Goal: Task Accomplishment & Management: Use online tool/utility

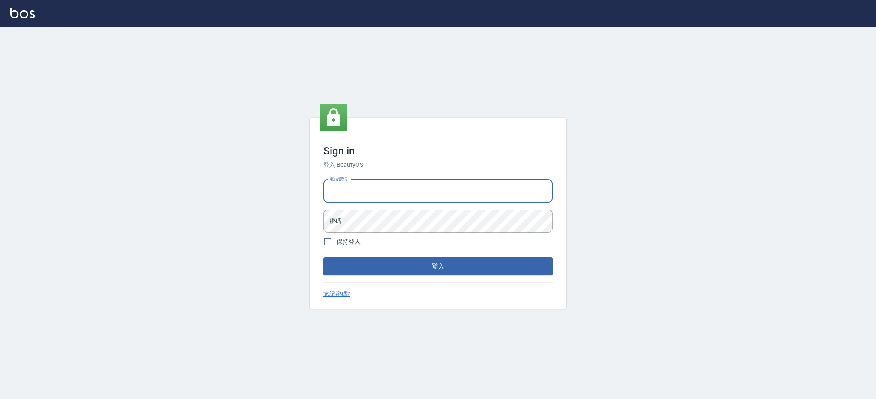
click at [389, 202] on input "電話號碼" at bounding box center [437, 191] width 229 height 23
type input "0980410316"
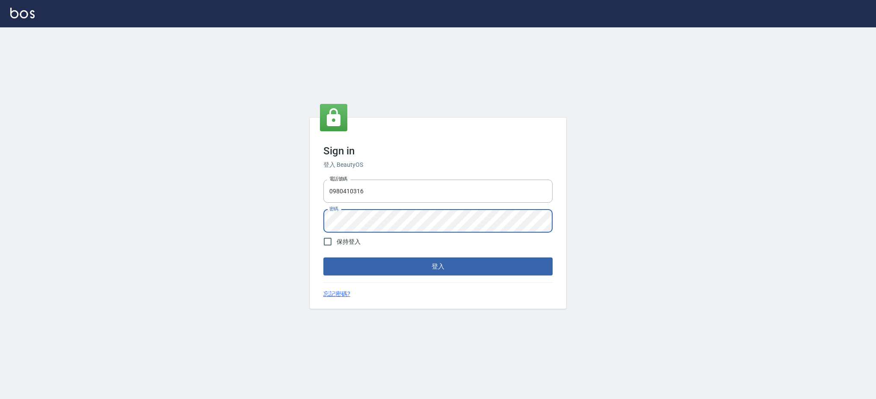
click at [323, 258] on button "登入" at bounding box center [437, 267] width 229 height 18
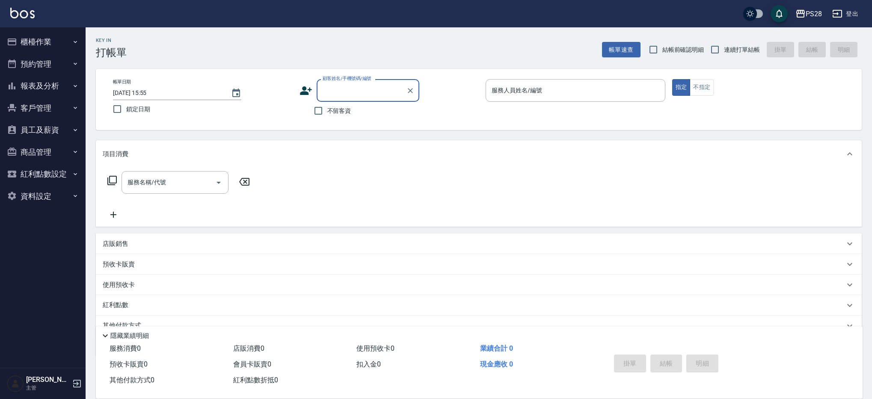
click at [744, 46] on span "連續打單結帳" at bounding box center [742, 49] width 36 height 9
click at [724, 46] on input "連續打單結帳" at bounding box center [715, 50] width 18 height 18
checkbox input "true"
click at [331, 112] on span "不留客資" at bounding box center [339, 111] width 24 height 9
click at [327, 112] on input "不留客資" at bounding box center [318, 111] width 18 height 18
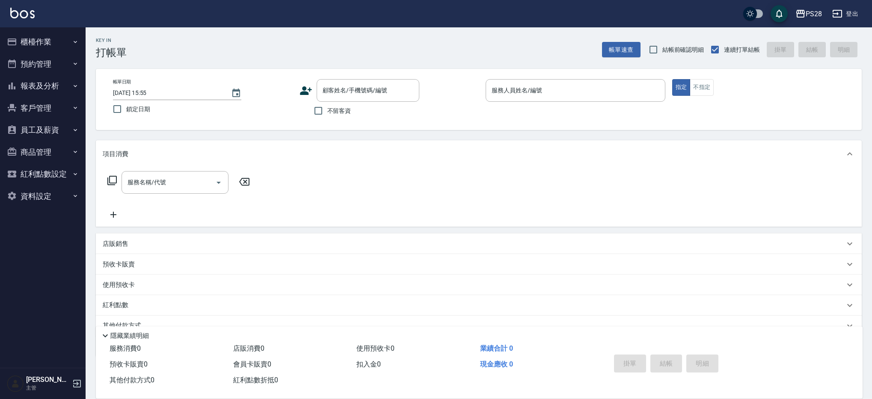
checkbox input "true"
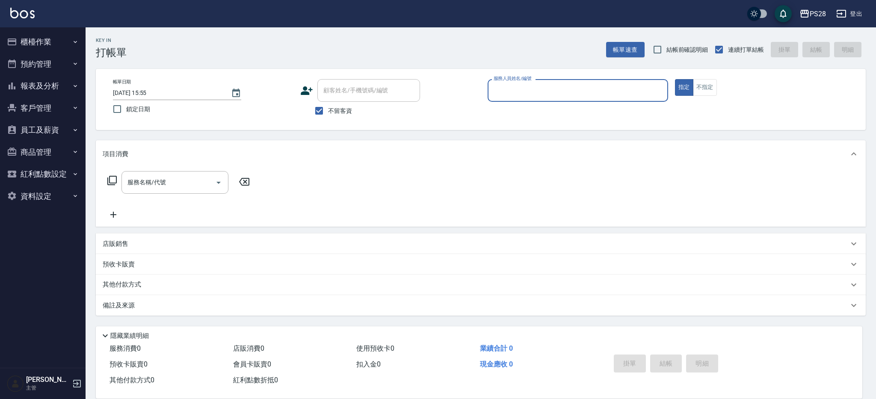
click at [524, 84] on input "服務人員姓名/編號" at bounding box center [578, 90] width 173 height 15
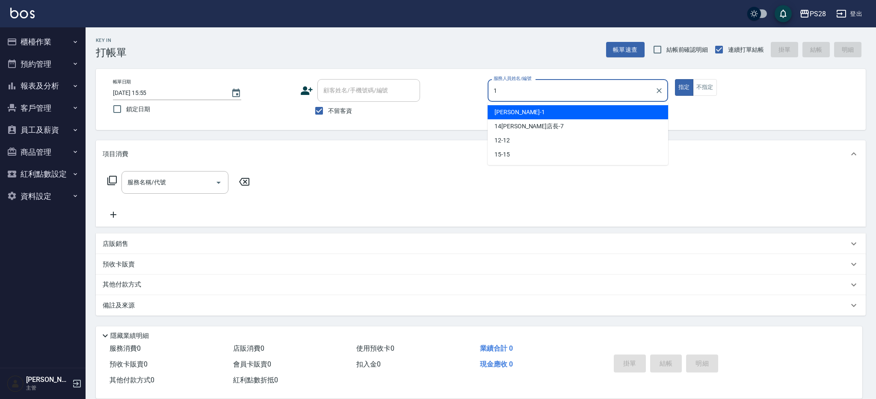
type input "[PERSON_NAME]-1"
type button "true"
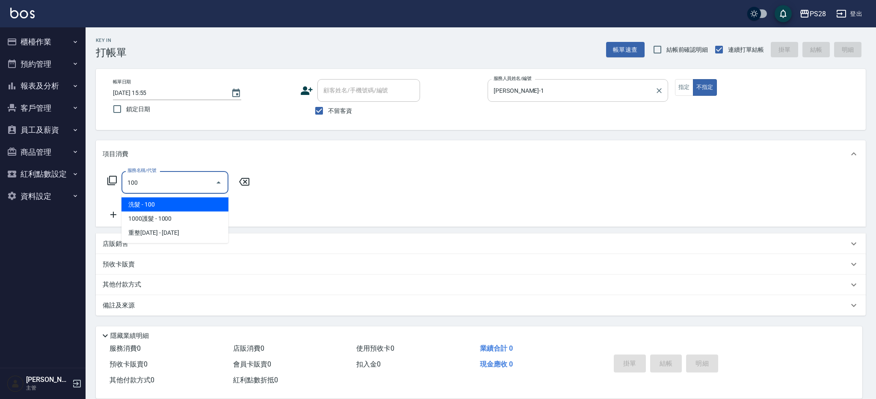
type input "洗髮(100)"
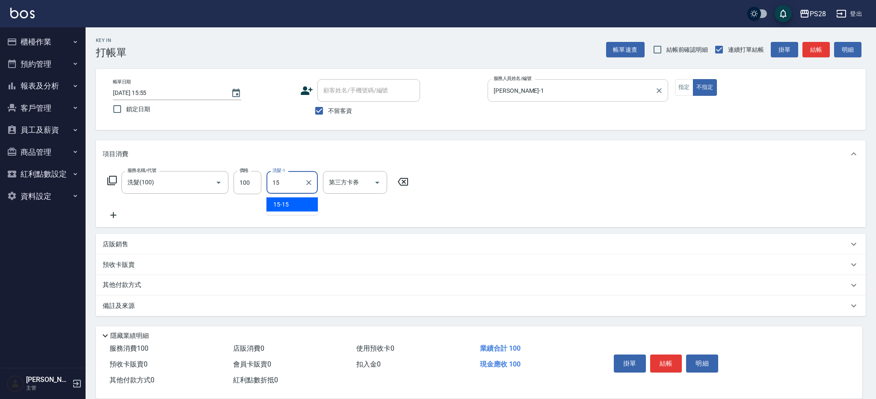
type input "15-15"
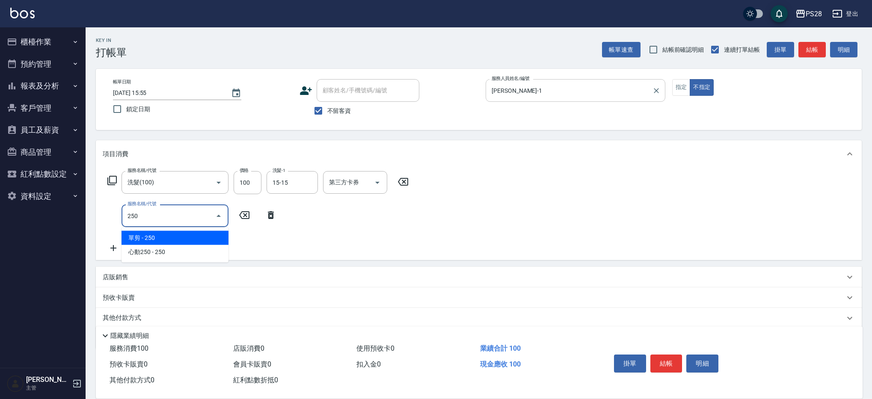
type input "單剪(250)"
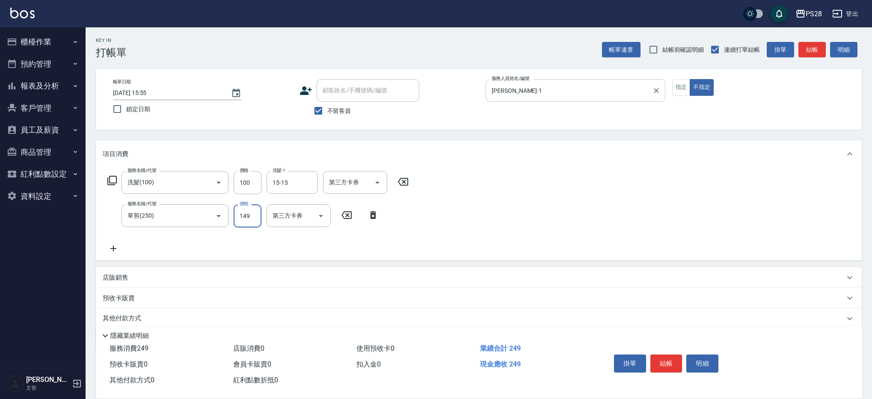
type input "149"
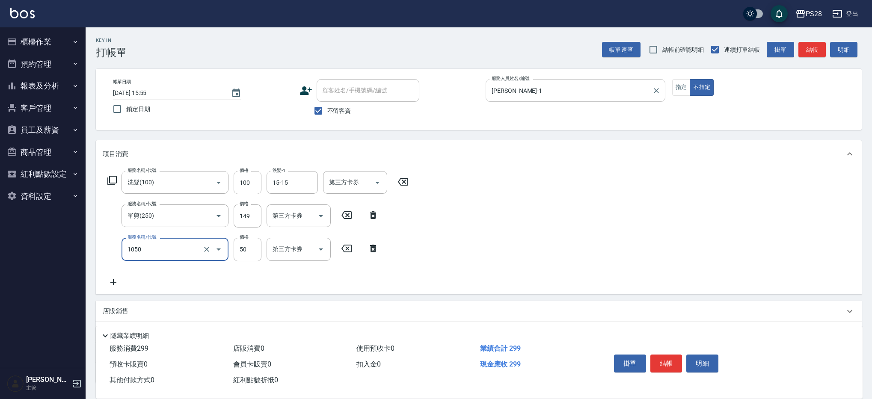
type input "精油(1050)"
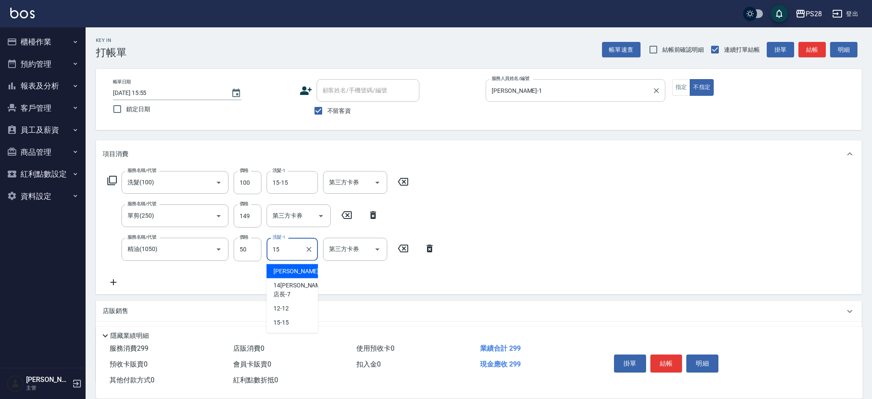
type input "15-15"
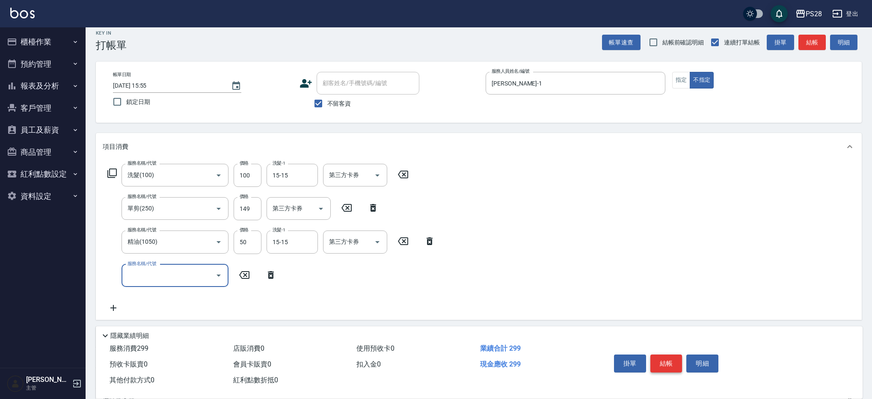
scroll to position [6, 0]
click at [664, 365] on button "結帳" at bounding box center [666, 364] width 32 height 18
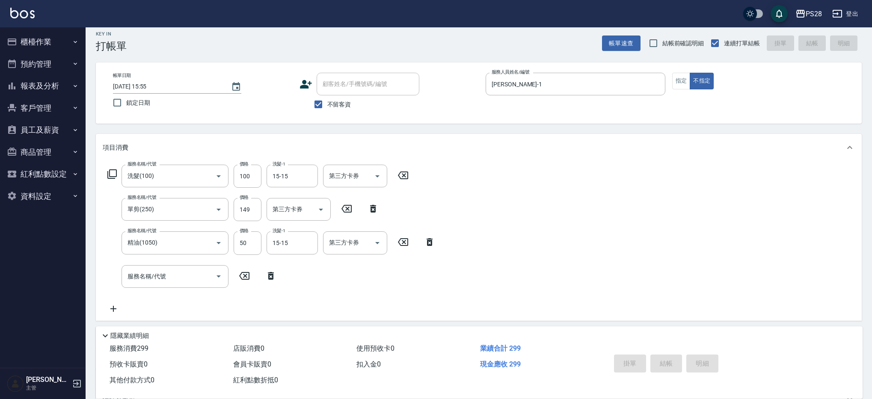
type input "[DATE] 15:56"
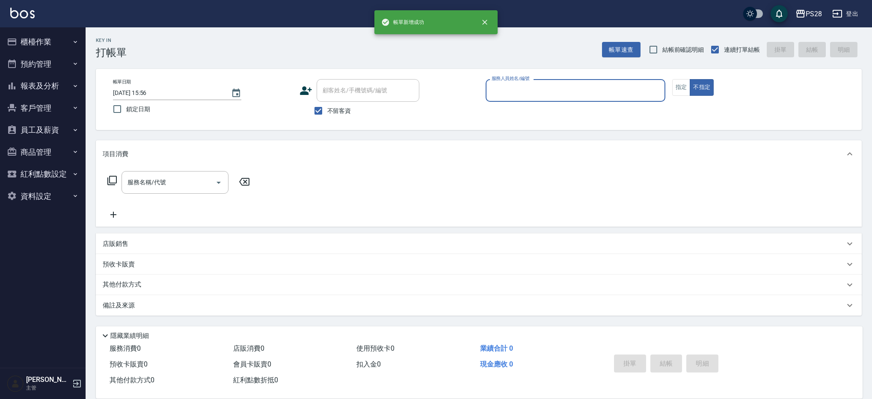
scroll to position [0, 0]
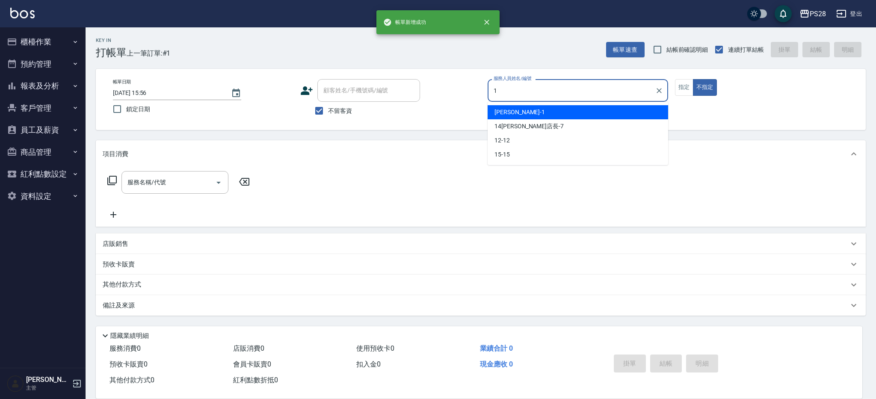
type input "[PERSON_NAME]-1"
type button "false"
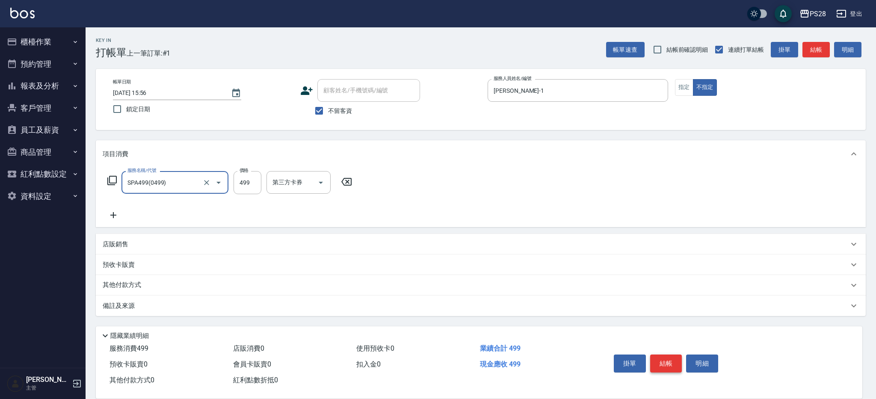
type input "SPA499(0499)"
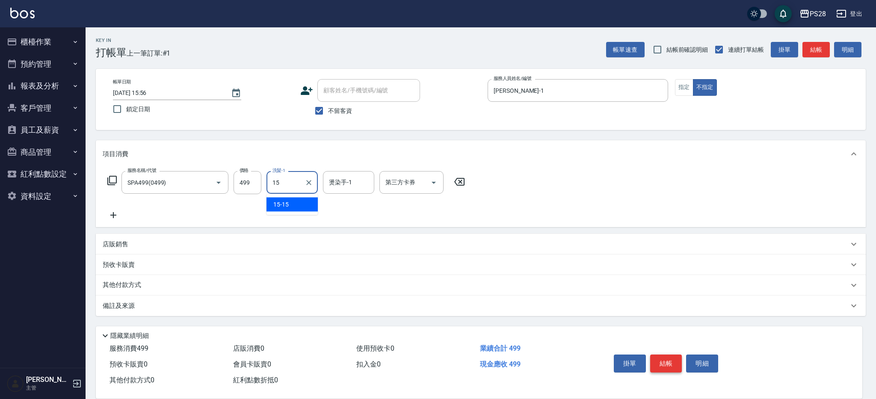
type input "15-15"
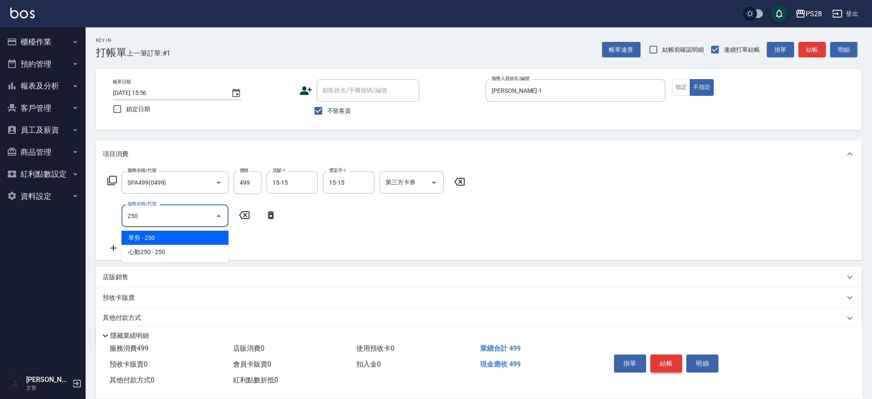
type input "單剪(250)"
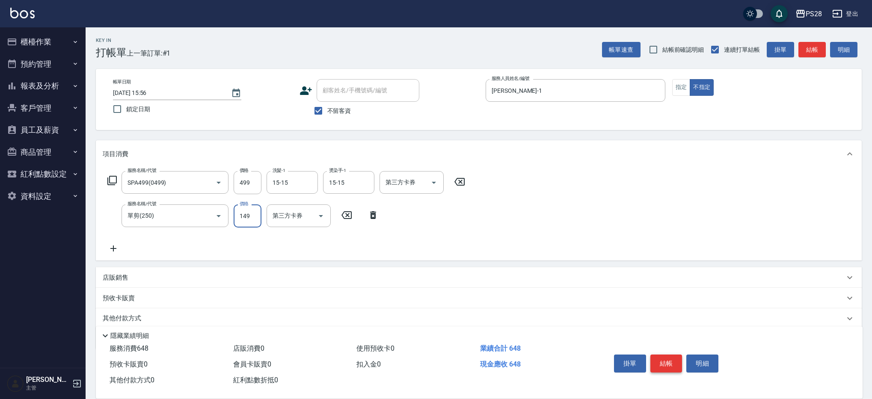
type input "149"
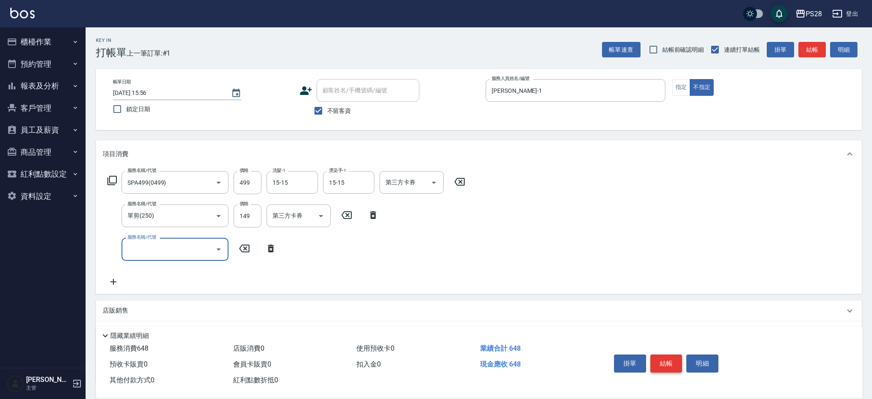
click at [670, 356] on button "結帳" at bounding box center [666, 364] width 32 height 18
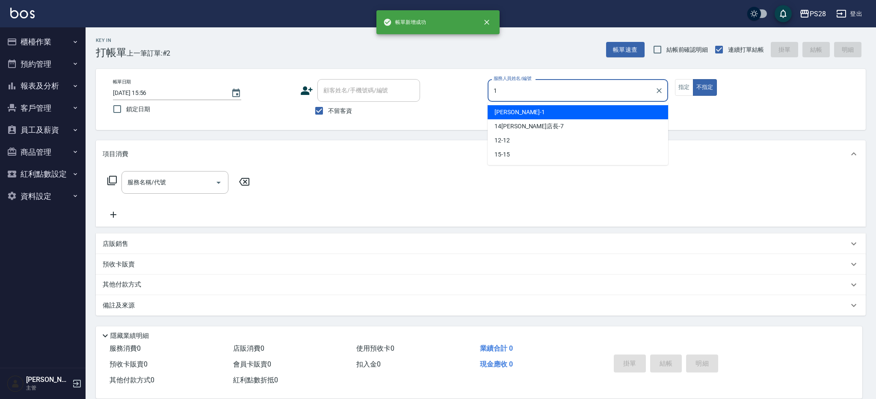
type input "[PERSON_NAME]-1"
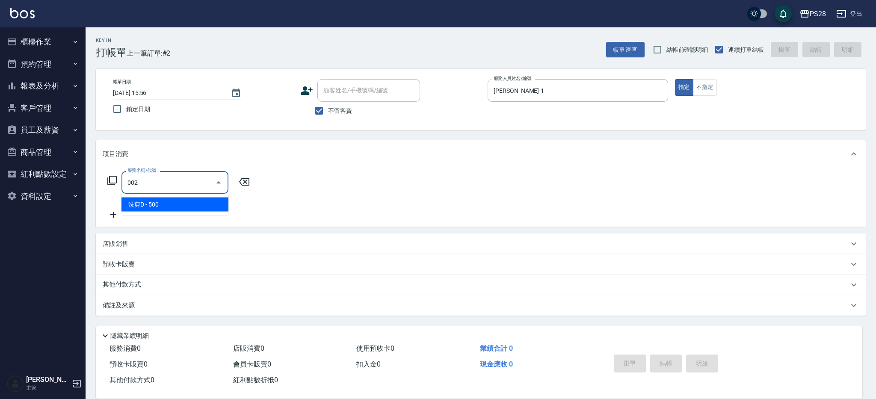
type input "洗剪D(002)"
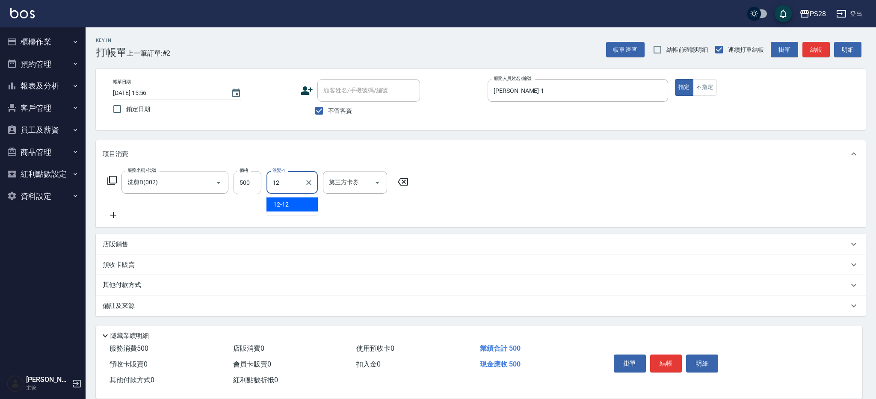
type input "12-12"
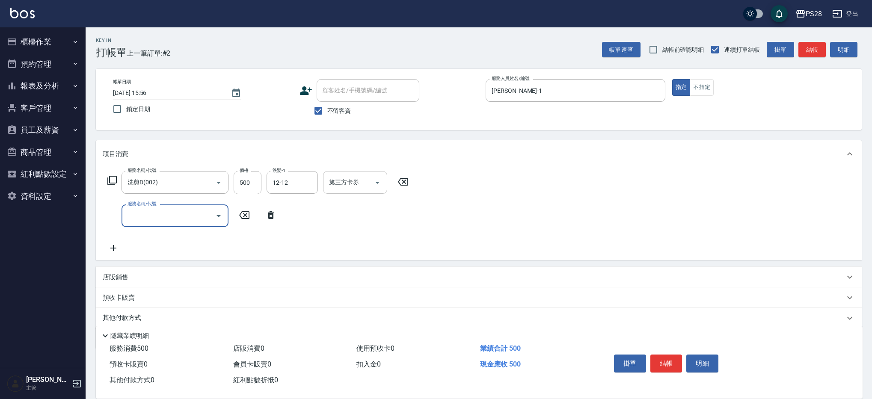
click at [377, 182] on icon "Open" at bounding box center [377, 183] width 4 height 2
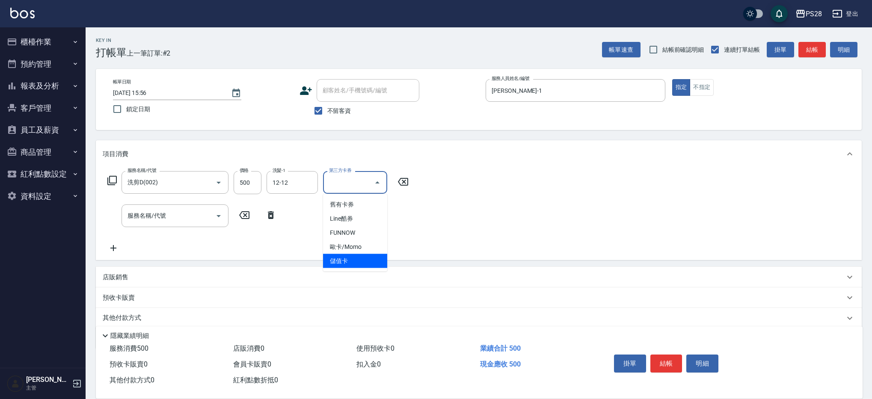
click at [362, 260] on span "儲值卡" at bounding box center [355, 261] width 64 height 14
type input "儲值卡"
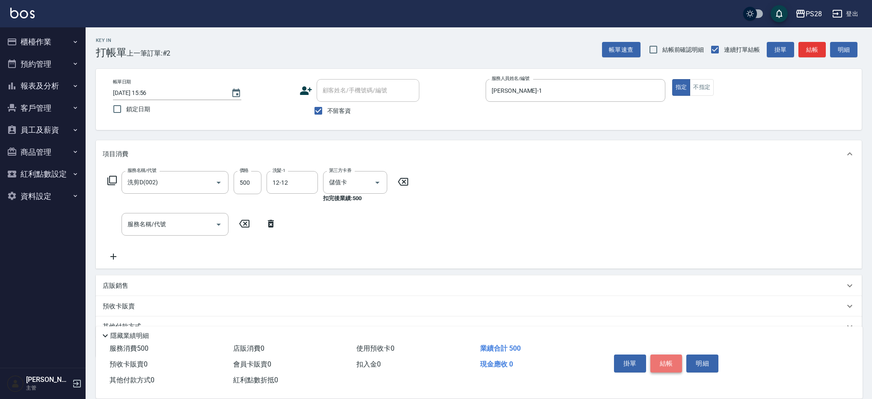
click at [667, 364] on button "結帳" at bounding box center [666, 364] width 32 height 18
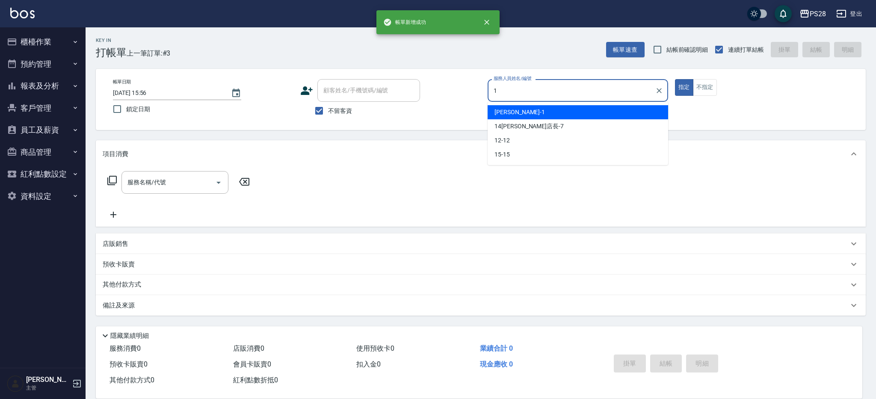
type input "[PERSON_NAME]-1"
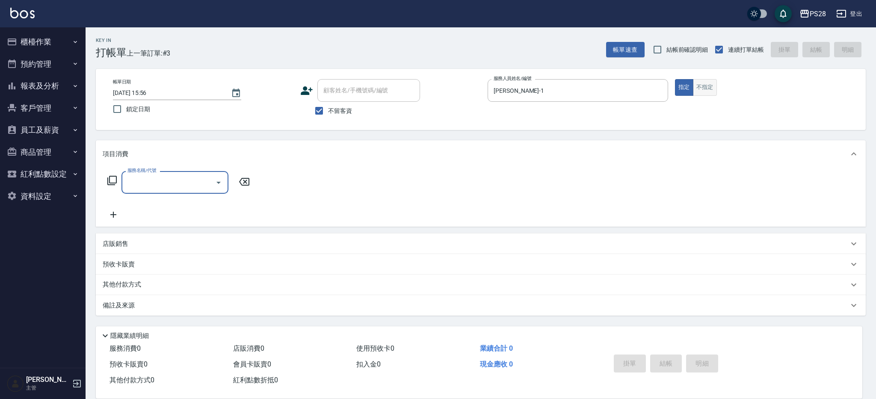
click at [712, 85] on button "不指定" at bounding box center [705, 87] width 24 height 17
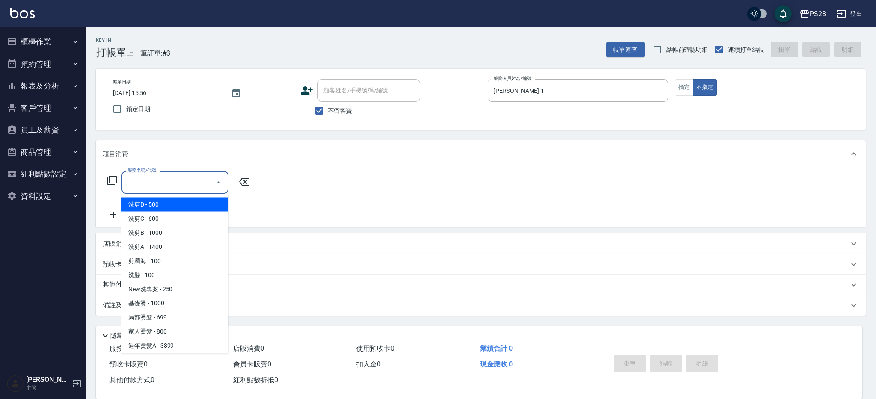
click at [137, 183] on input "服務名稱/代號" at bounding box center [168, 182] width 86 height 15
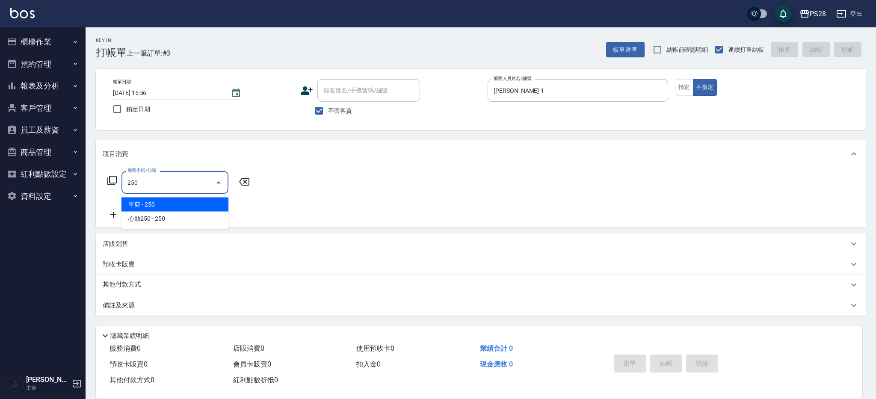
type input "單剪(250)"
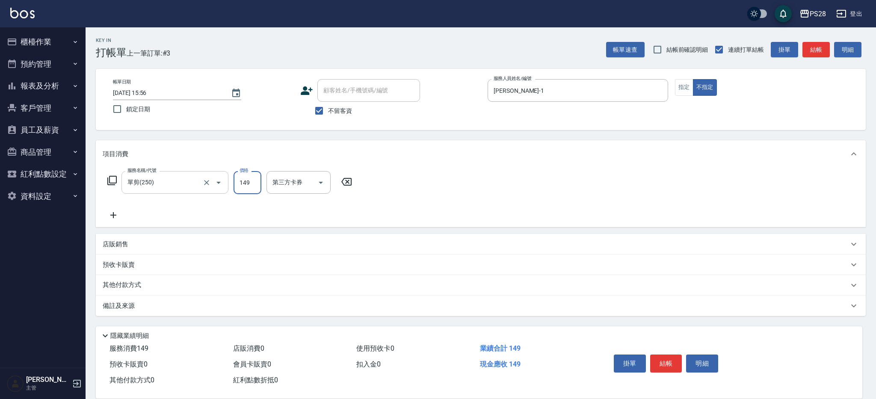
type input "149"
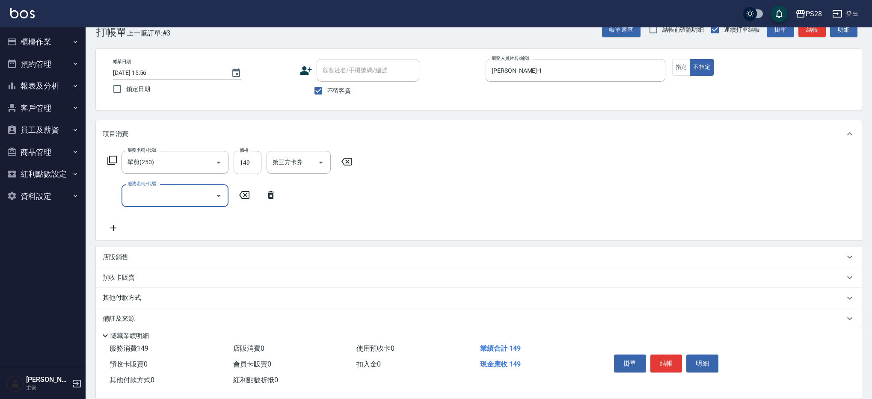
scroll to position [31, 0]
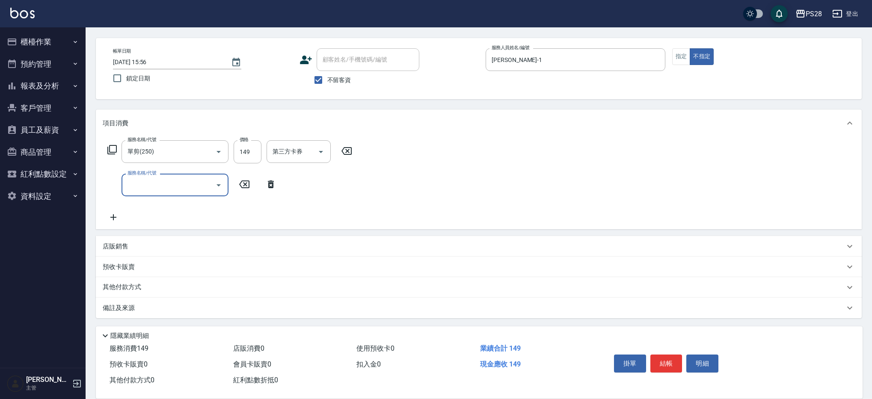
click at [670, 362] on button "結帳" at bounding box center [666, 364] width 32 height 18
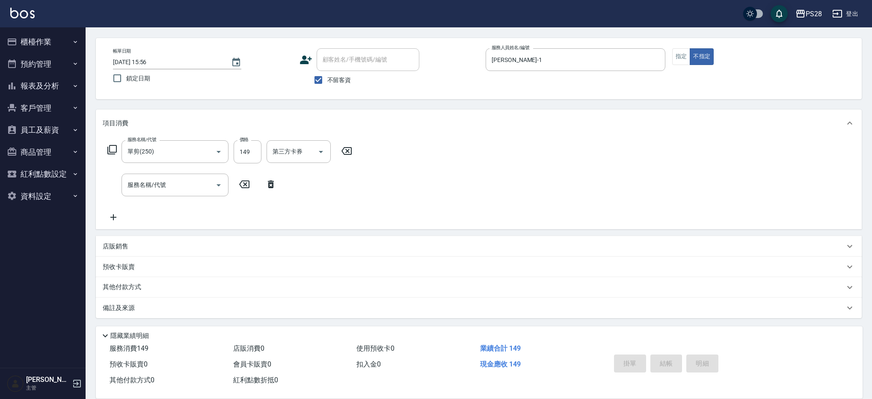
type input "[DATE] 15:57"
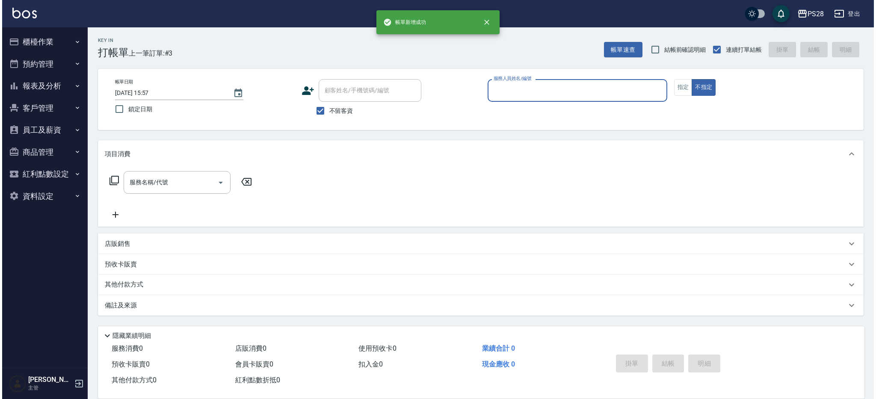
scroll to position [0, 0]
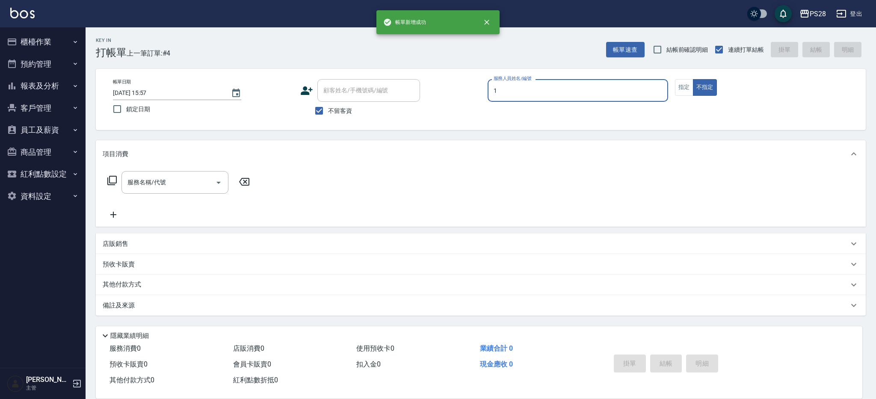
type input "[PERSON_NAME]-1"
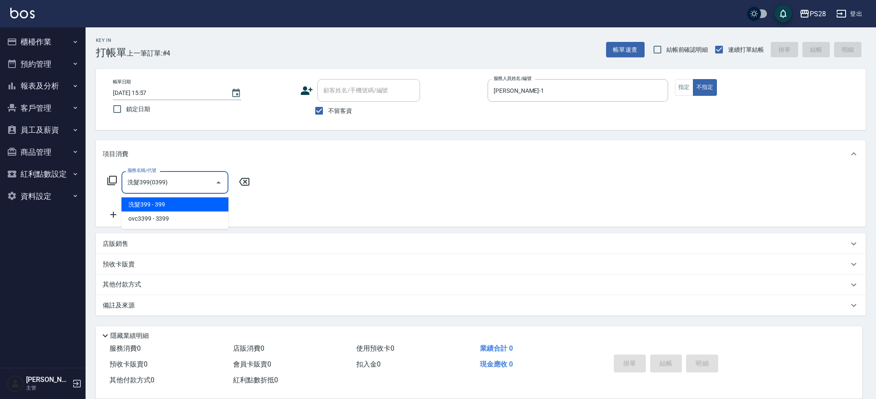
type input "洗髮399(0399)"
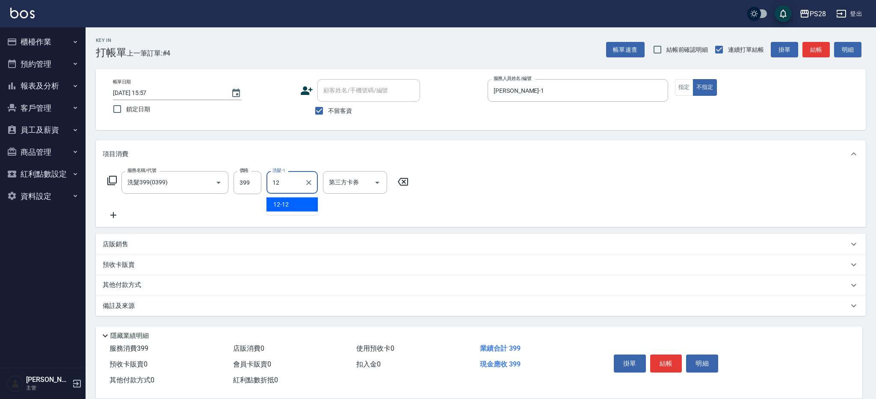
type input "12-12"
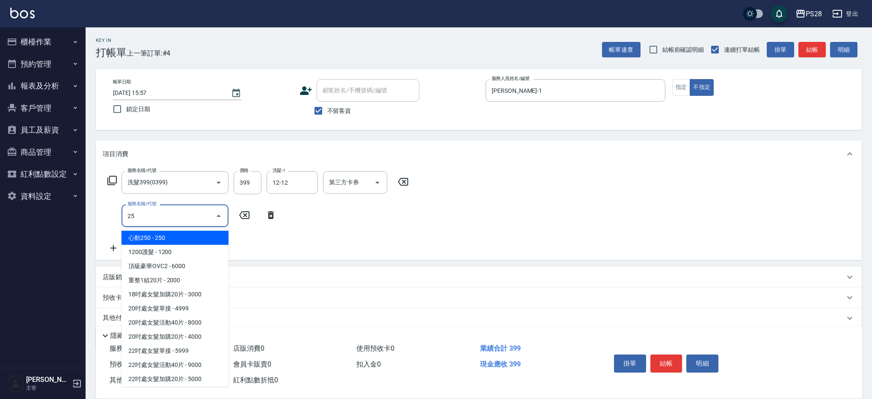
type input "250"
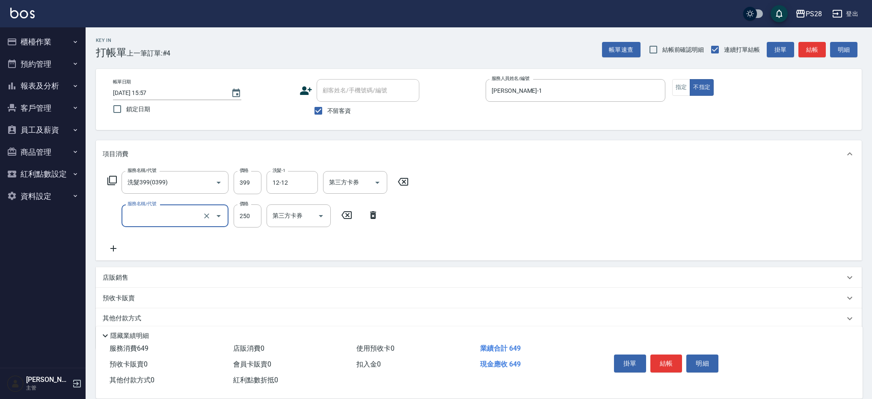
type input "洗剪D(002)"
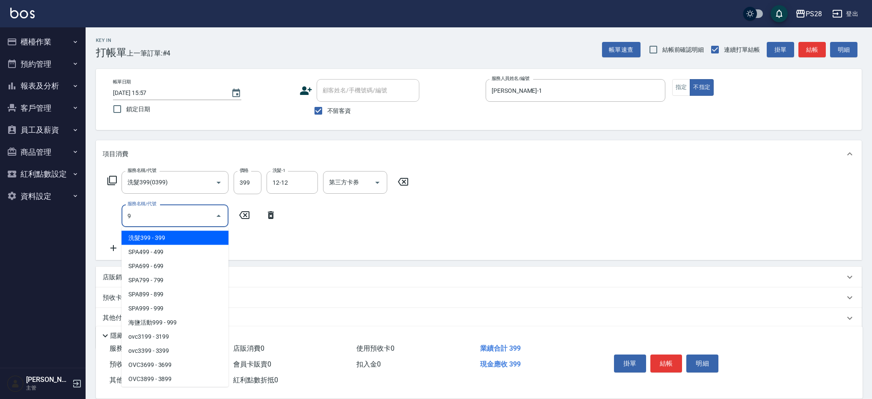
type input "洗髮399(0399)"
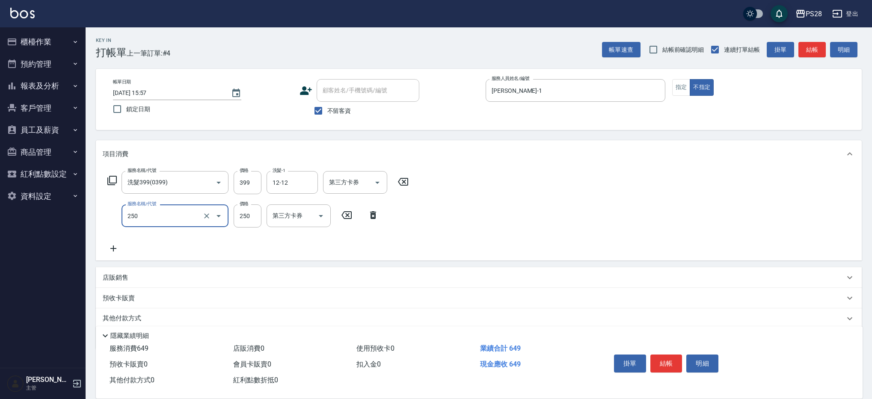
type input "單剪(250)"
type input "149"
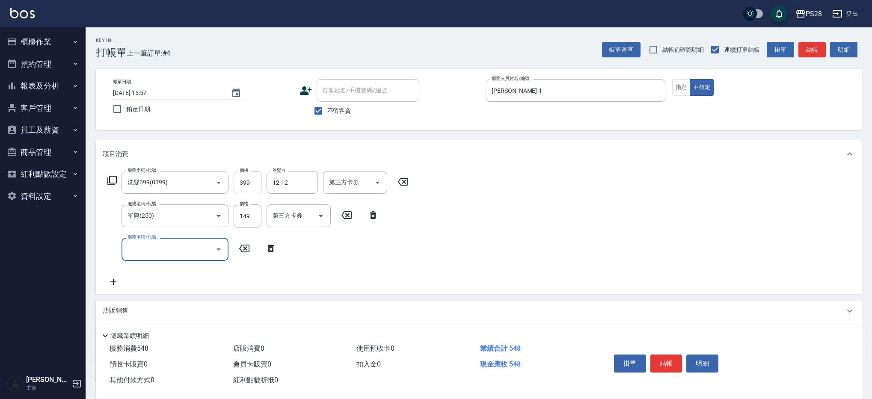
drag, startPoint x: 673, startPoint y: 359, endPoint x: 664, endPoint y: 371, distance: 15.7
click at [664, 371] on div "掛單 結帳 明細" at bounding box center [667, 364] width 112 height 27
click at [667, 359] on button "結帳" at bounding box center [666, 364] width 32 height 18
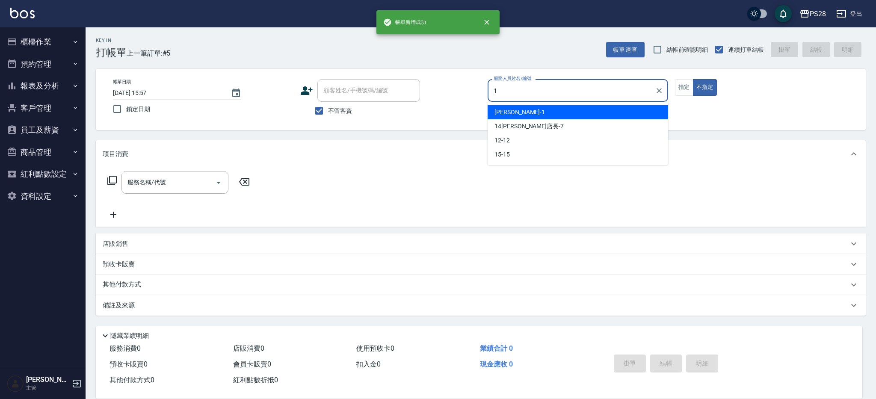
type input "[PERSON_NAME]-1"
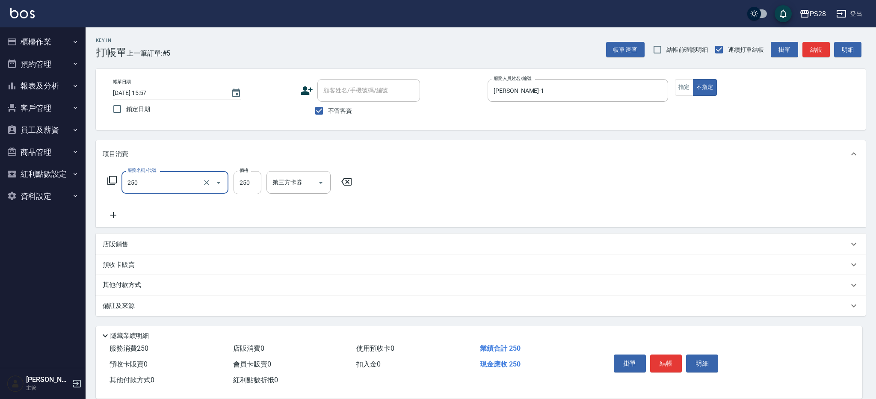
type input "單剪(250)"
type input "149"
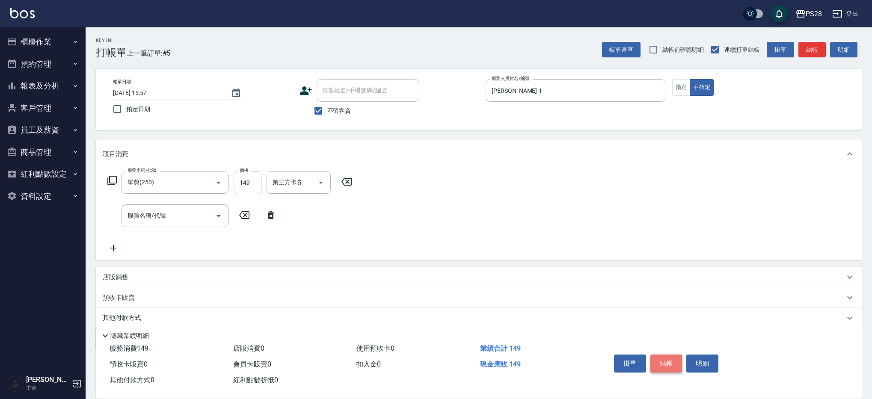
click at [669, 359] on button "結帳" at bounding box center [666, 364] width 32 height 18
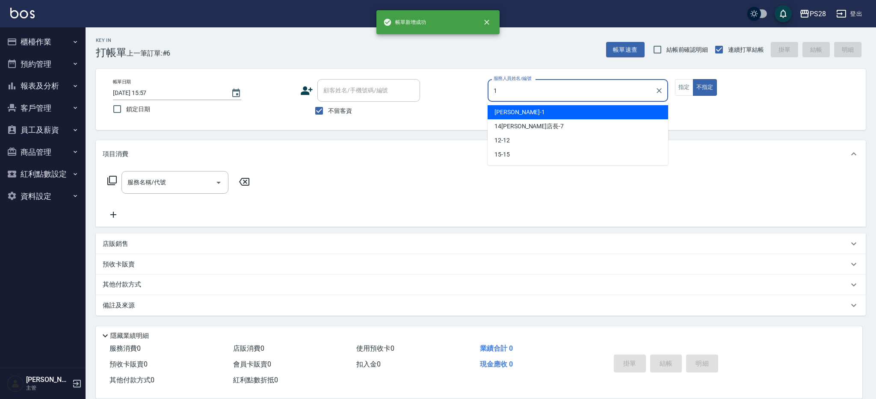
type input "[PERSON_NAME]-1"
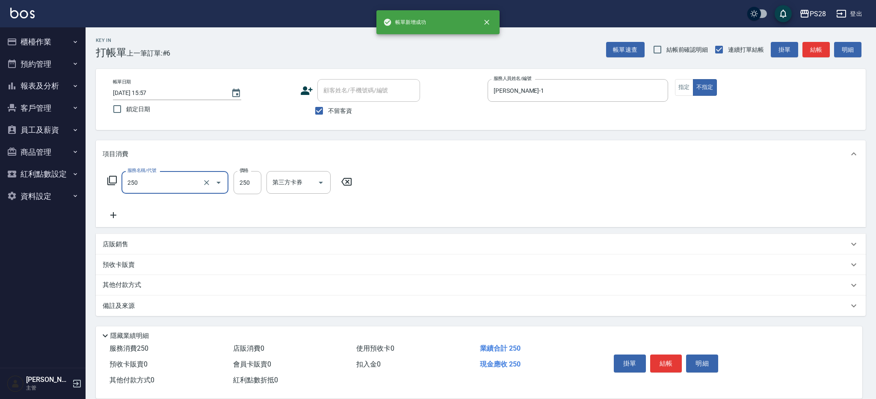
type input "單剪(250)"
type input "149"
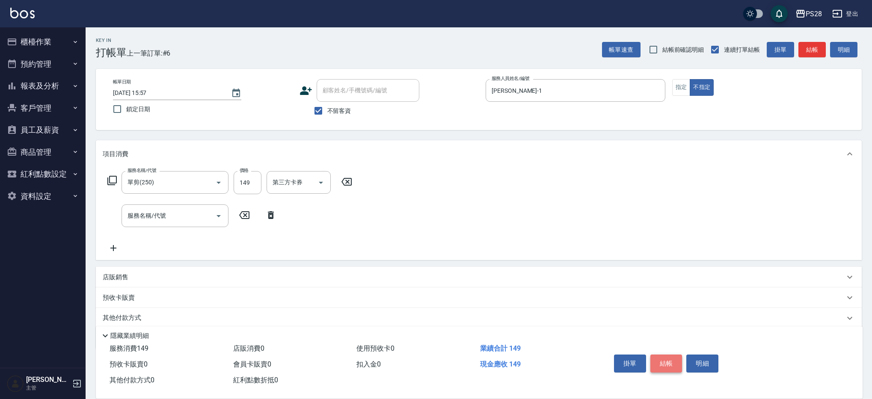
click at [672, 355] on button "結帳" at bounding box center [666, 364] width 32 height 18
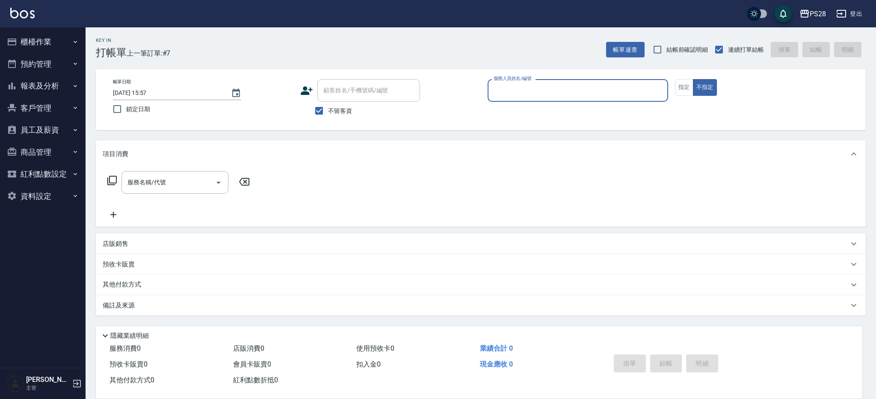
click at [864, 14] on button "登出" at bounding box center [849, 14] width 33 height 16
